Goal: Find specific page/section: Find specific page/section

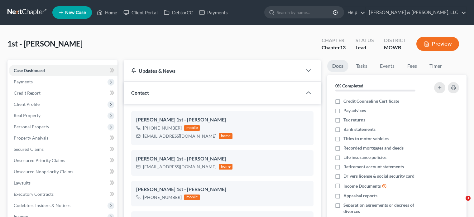
select select "8"
select select "6"
select select "0"
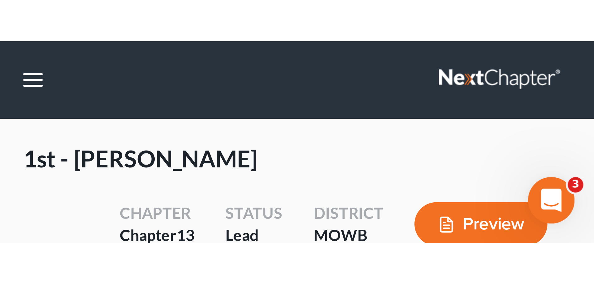
scroll to position [711, 0]
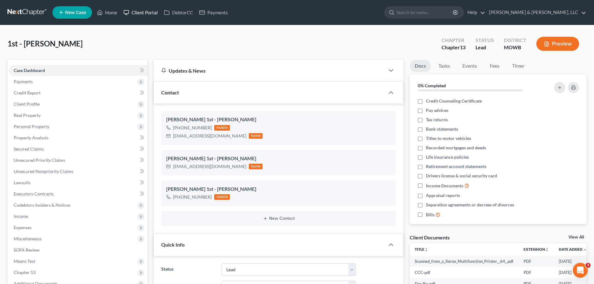
click at [139, 9] on link "Client Portal" at bounding box center [140, 12] width 41 height 11
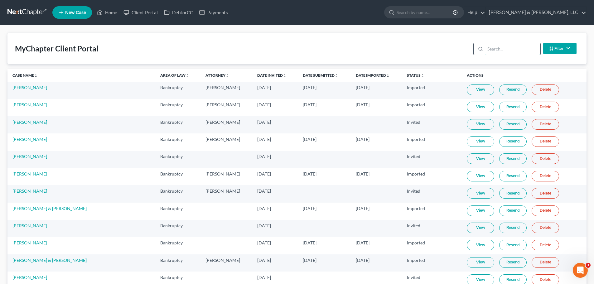
click at [474, 51] on input "search" at bounding box center [512, 49] width 55 height 12
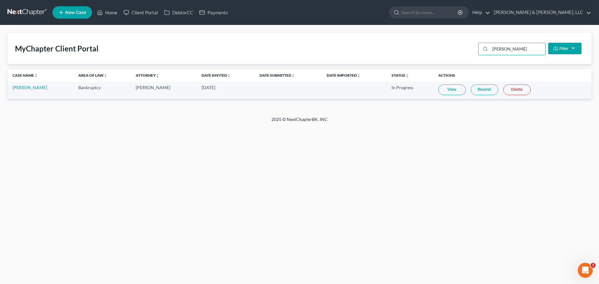
type input "[PERSON_NAME]"
click at [114, 12] on link "Home" at bounding box center [107, 12] width 27 height 11
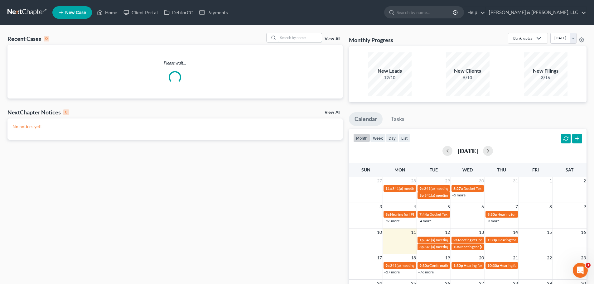
click at [299, 36] on input "search" at bounding box center [300, 37] width 44 height 9
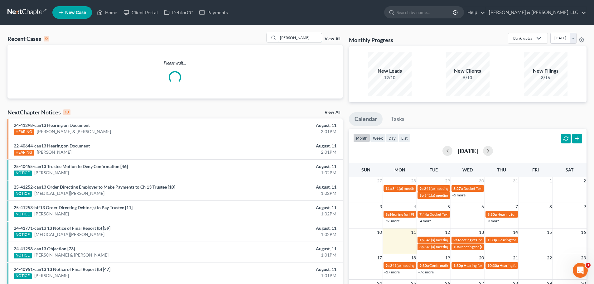
type input "[PERSON_NAME]"
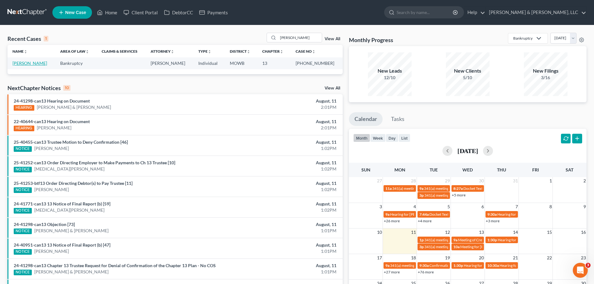
click at [40, 61] on link "[PERSON_NAME]" at bounding box center [29, 62] width 35 height 5
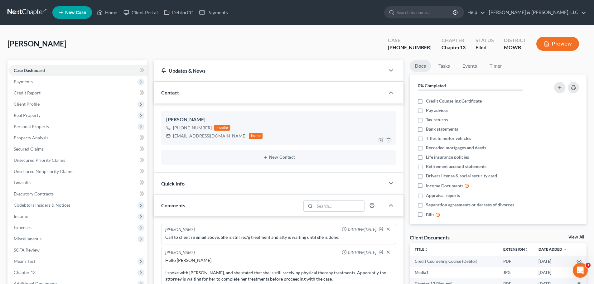
scroll to position [389, 0]
drag, startPoint x: 173, startPoint y: 137, endPoint x: 213, endPoint y: 137, distance: 40.5
click at [213, 137] on div "[EMAIL_ADDRESS][DOMAIN_NAME] home" at bounding box center [214, 136] width 96 height 8
copy div "[EMAIL_ADDRESS][DOMAIN_NAME]"
click at [107, 7] on link "Home" at bounding box center [107, 12] width 27 height 11
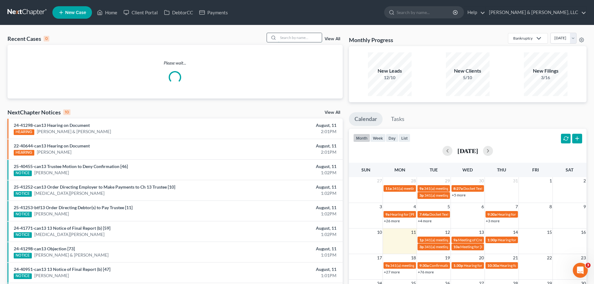
click at [301, 37] on input "search" at bounding box center [300, 37] width 44 height 9
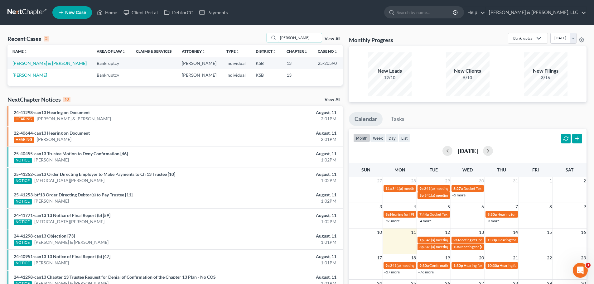
drag, startPoint x: 301, startPoint y: 40, endPoint x: 264, endPoint y: 40, distance: 36.8
click at [264, 40] on div "Recent Cases 2 [PERSON_NAME] View All" at bounding box center [174, 39] width 335 height 12
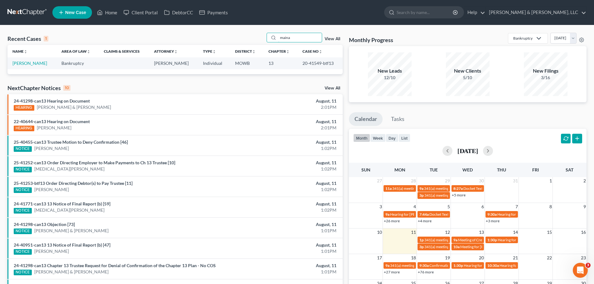
drag, startPoint x: 296, startPoint y: 40, endPoint x: 259, endPoint y: 41, distance: 36.8
click at [259, 41] on div "Recent Cases 1 maina View All" at bounding box center [174, 39] width 335 height 12
type input "[PERSON_NAME]"
